Goal: Find specific page/section: Find specific page/section

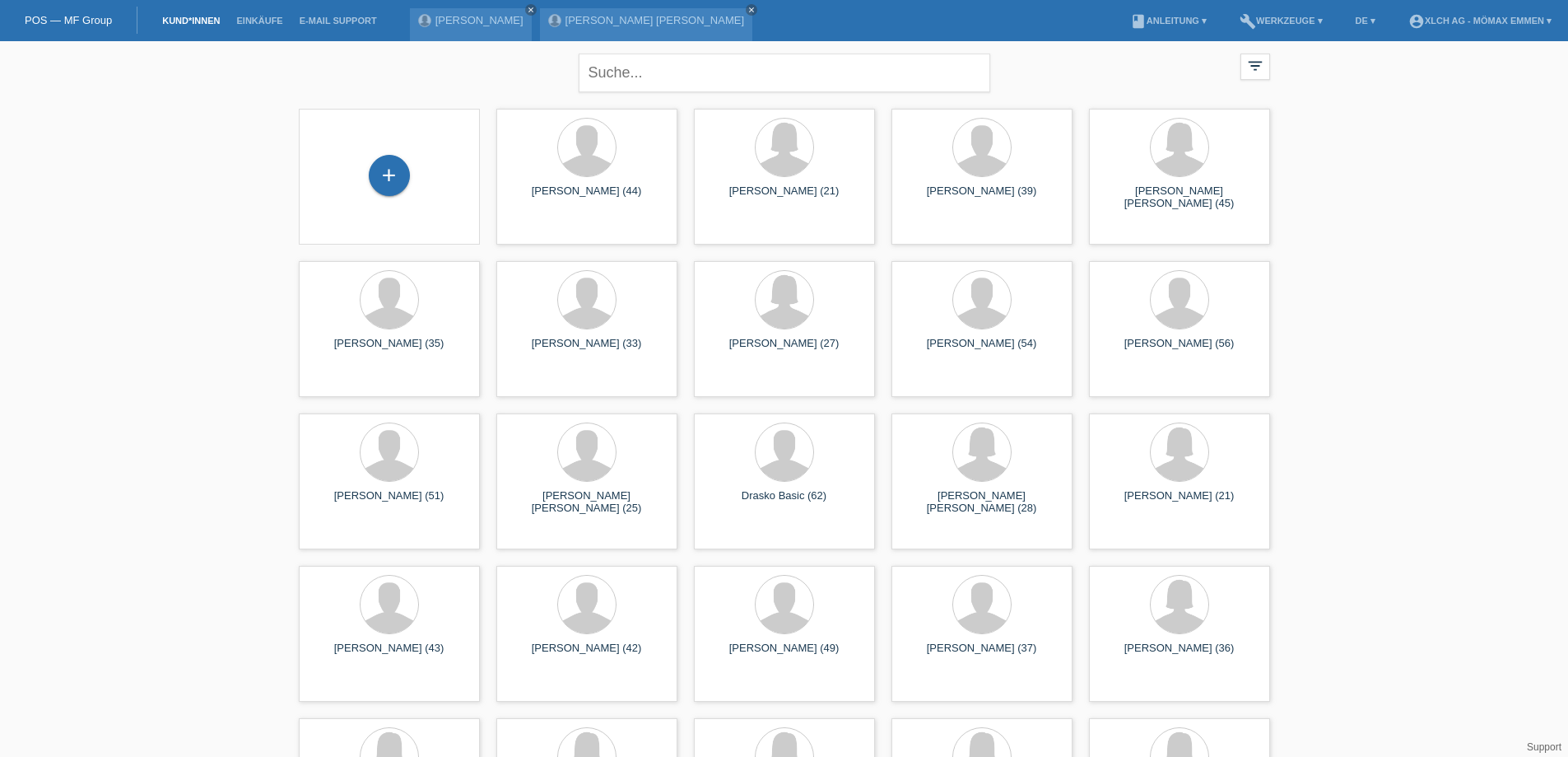
click at [647, 19] on link "[PERSON_NAME]" at bounding box center [655, 20] width 179 height 12
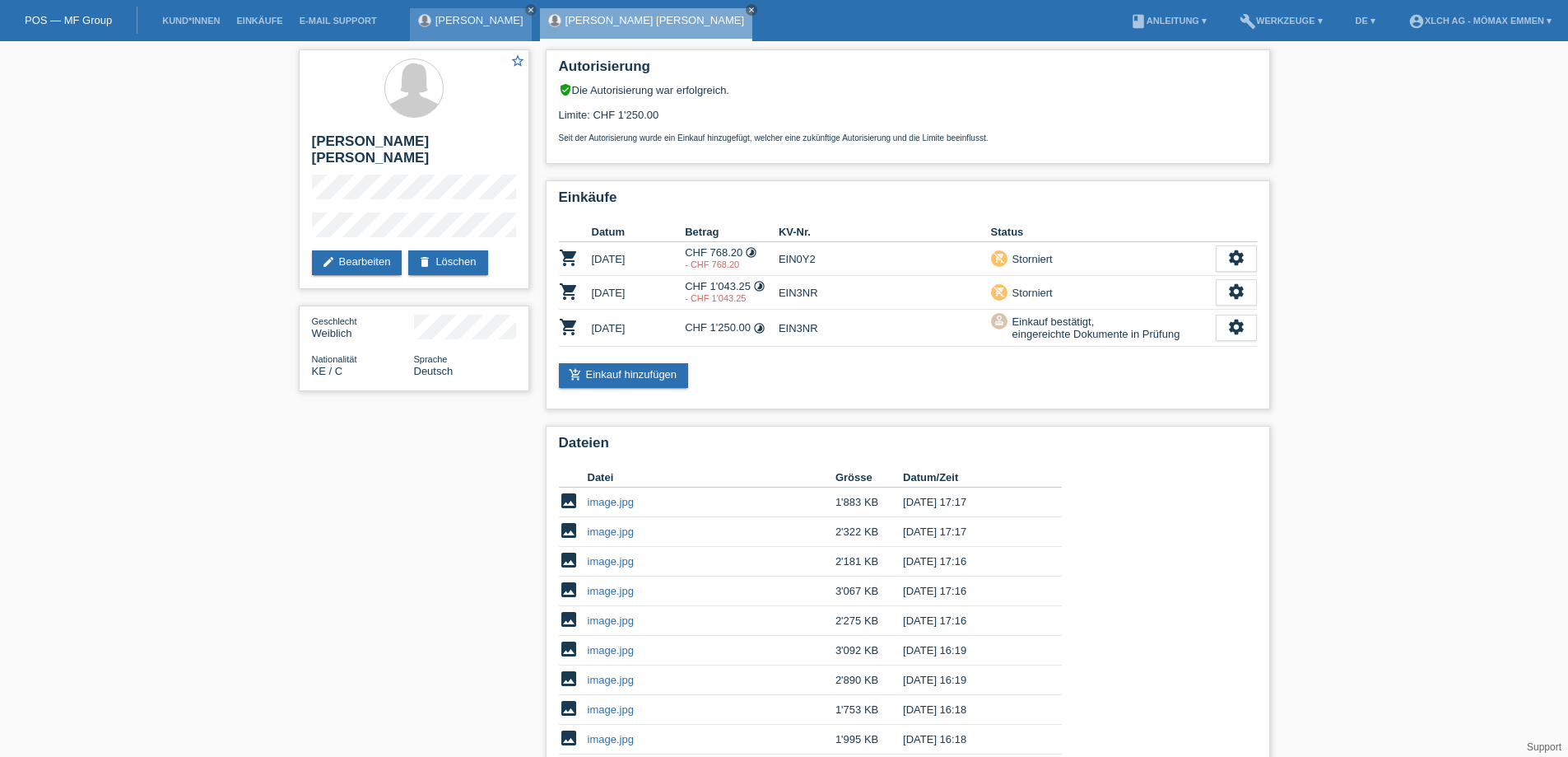
click at [489, 12] on div "Adriana Vitaliano close" at bounding box center [471, 24] width 121 height 33
click at [487, 24] on link "[PERSON_NAME]" at bounding box center [480, 20] width 88 height 12
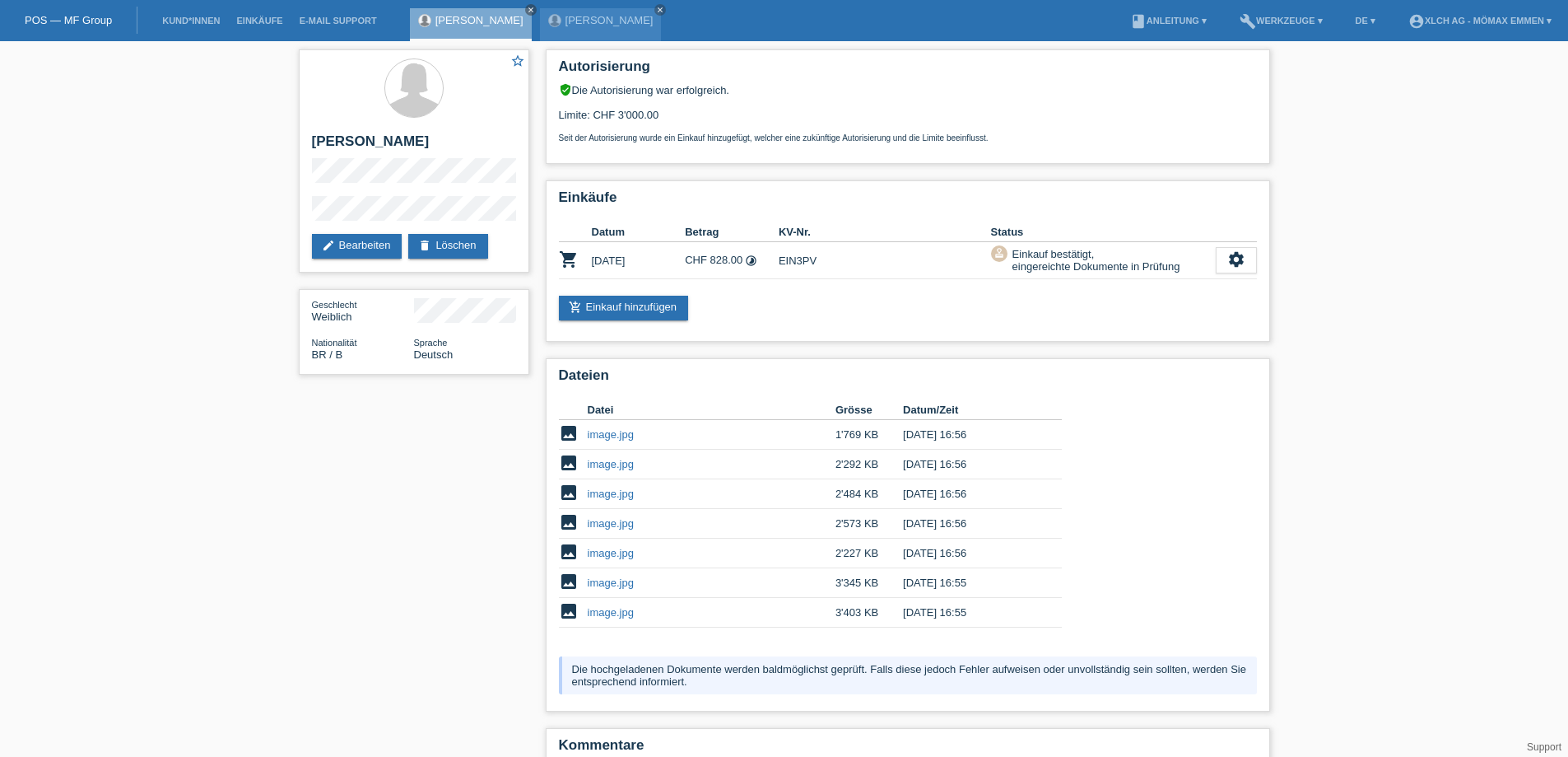
click at [92, 16] on link "POS — MF Group" at bounding box center [68, 20] width 87 height 12
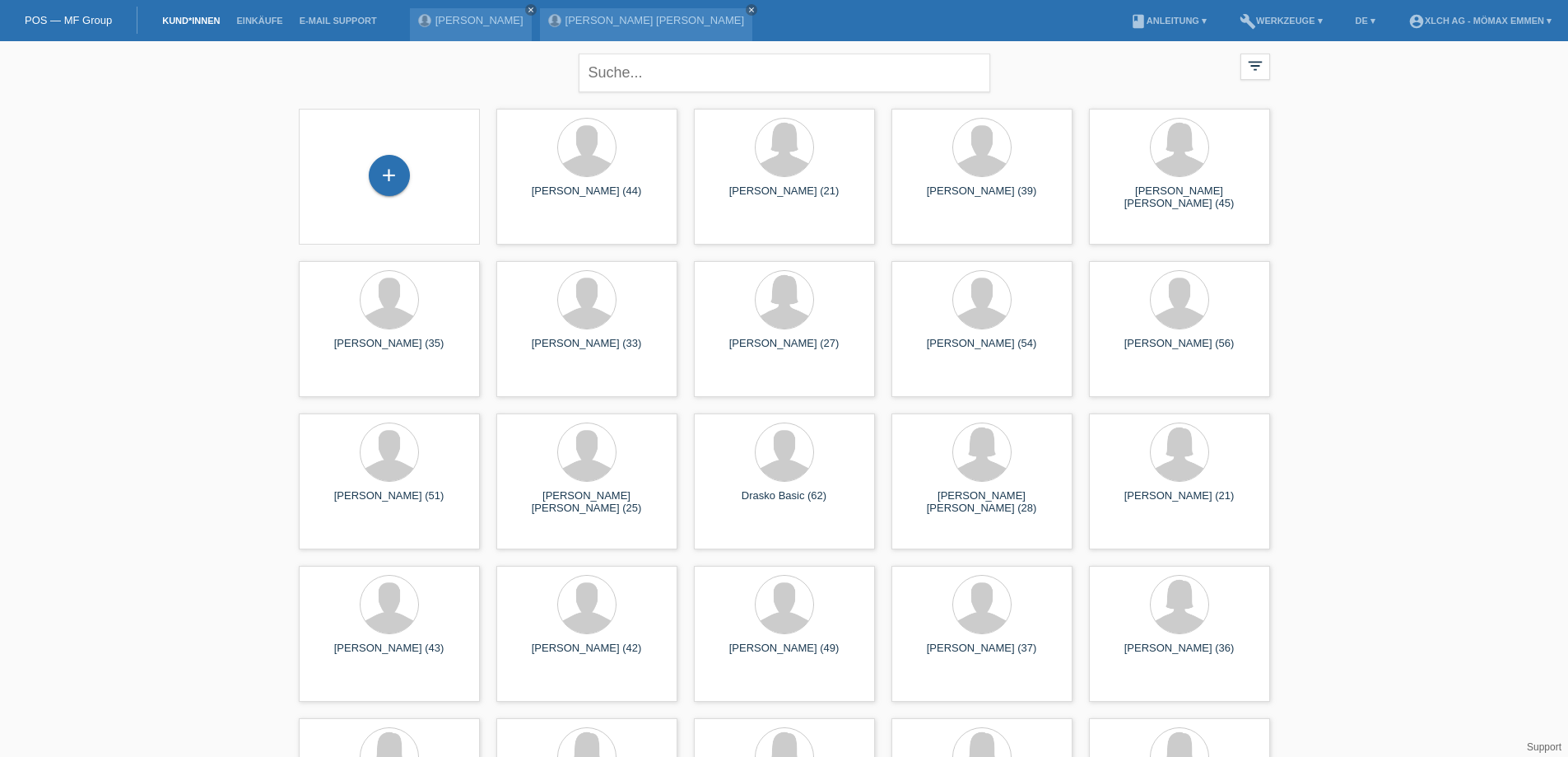
click at [84, 26] on div "POS — MF Group" at bounding box center [69, 19] width 137 height 27
click at [70, 20] on link "POS — MF Group" at bounding box center [68, 20] width 87 height 12
